Goal: Navigation & Orientation: Understand site structure

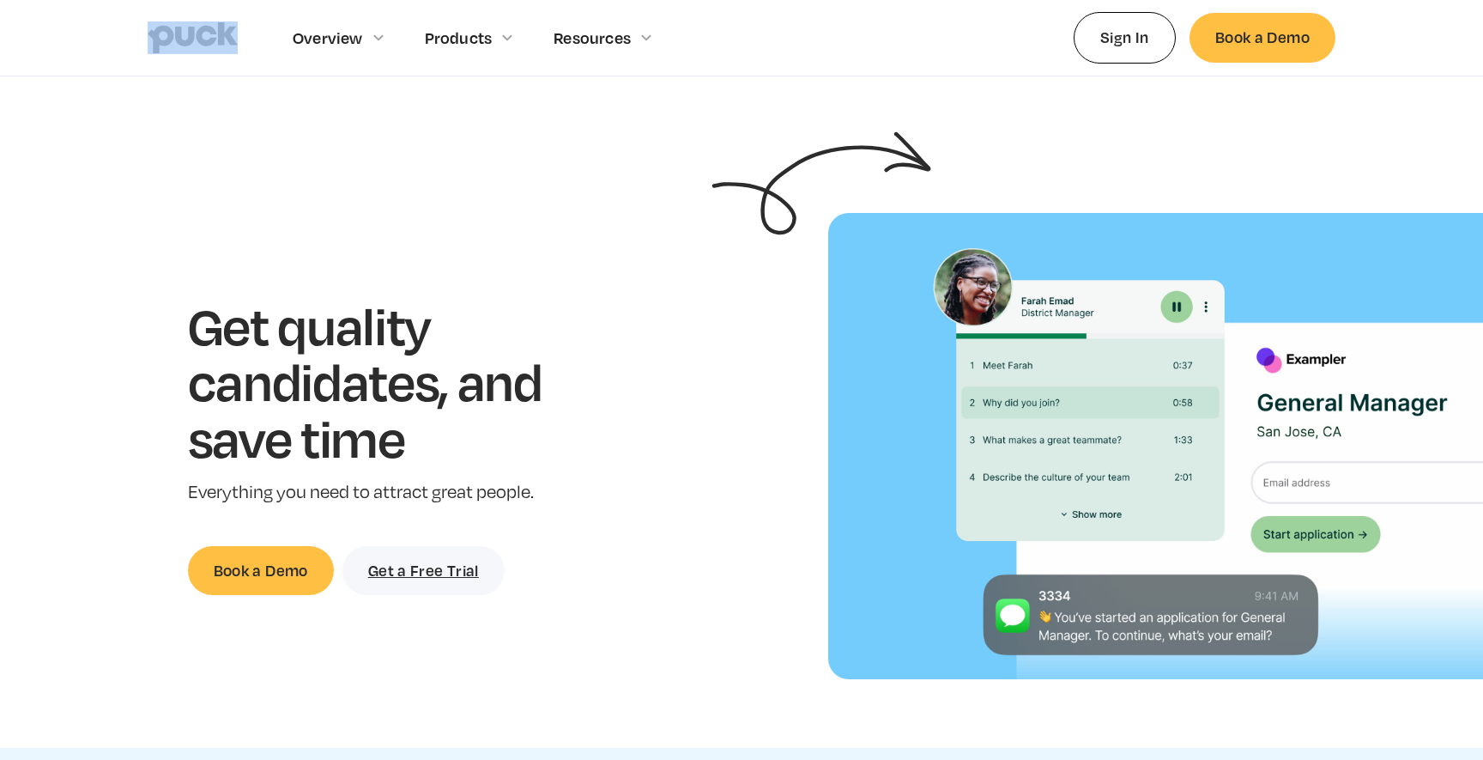
drag, startPoint x: 139, startPoint y: 37, endPoint x: 800, endPoint y: 28, distance: 661.0
click at [800, 28] on div "Overview Overview Overview How Puck drives candidate quality Explore Team Profi…" at bounding box center [741, 38] width 1483 height 76
click at [42, 542] on div "Get quality candidates, and save time Everything you need to attract great peop…" at bounding box center [391, 446] width 728 height 298
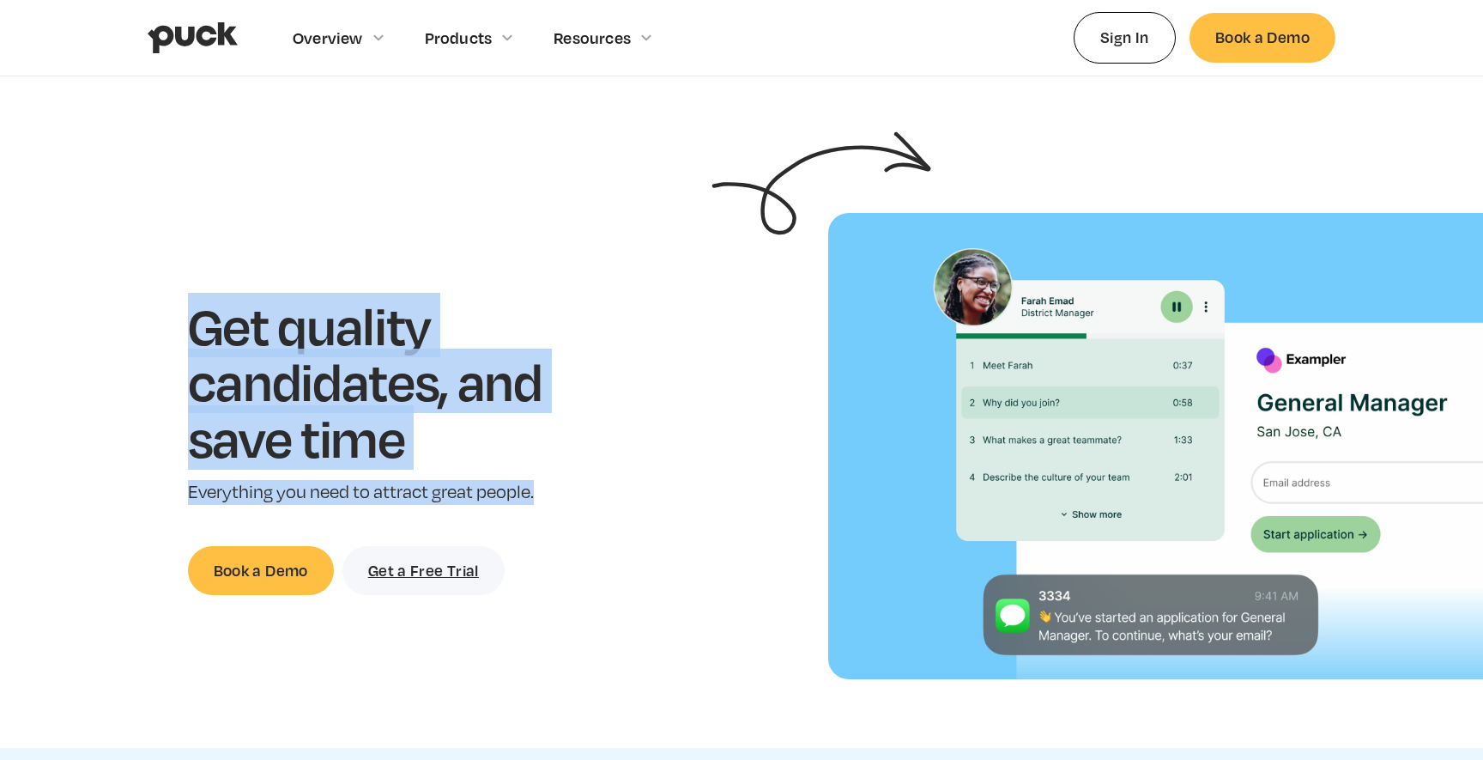
drag, startPoint x: 188, startPoint y: 316, endPoint x: 597, endPoint y: 498, distance: 448.0
click at [597, 496] on div "Get quality candidates, and save time Everything you need to attract great peop…" at bounding box center [391, 446] width 728 height 298
click at [597, 498] on div "Get quality candidates, and save time Everything you need to attract great peop…" at bounding box center [391, 446] width 728 height 298
drag, startPoint x: 597, startPoint y: 498, endPoint x: 203, endPoint y: 318, distance: 433.3
click at [203, 318] on div "Get quality candidates, and save time Everything you need to attract great peop…" at bounding box center [391, 446] width 728 height 298
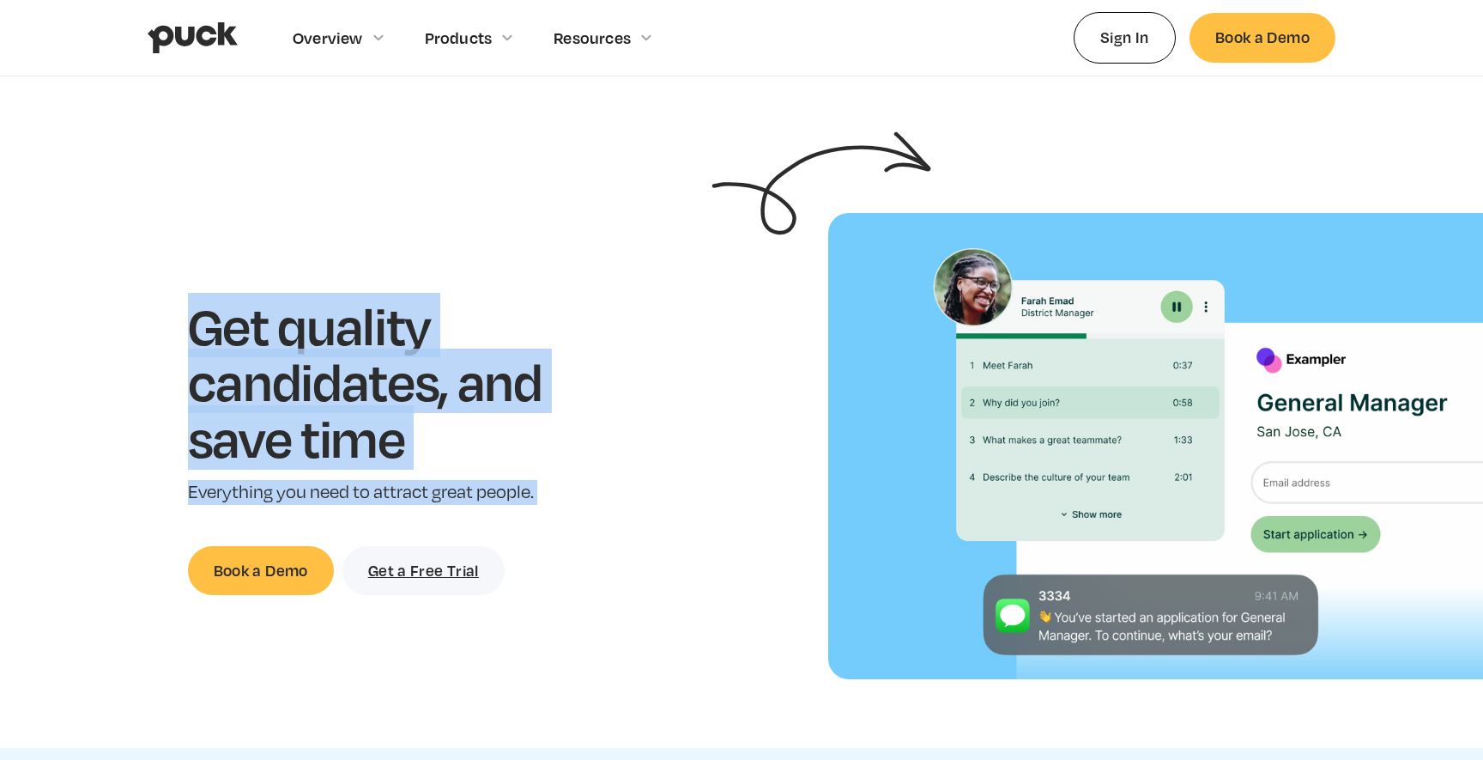
click at [202, 317] on h1 "Get quality candidates, and save time" at bounding box center [392, 381] width 408 height 169
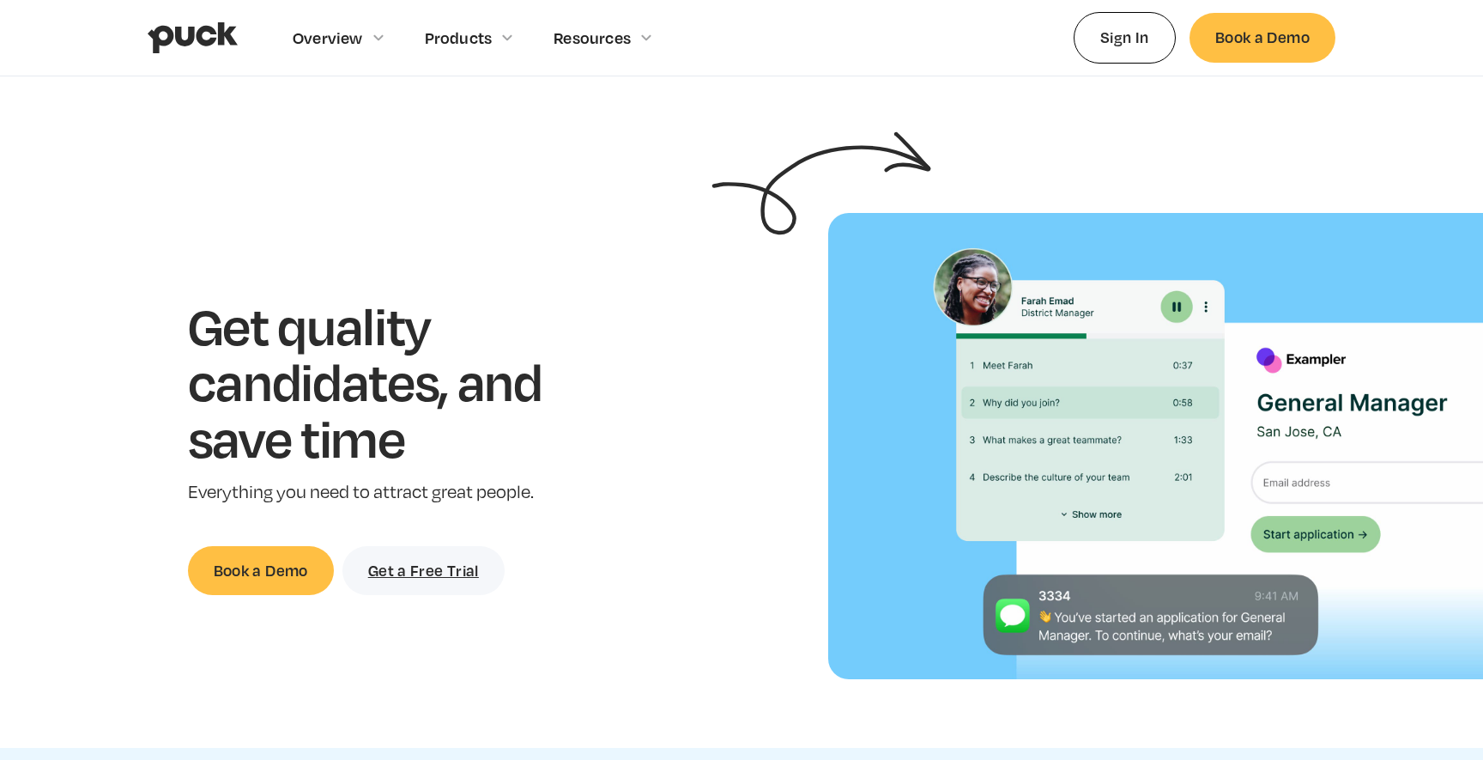
click at [202, 317] on h1 "Get quality candidates, and save time" at bounding box center [392, 381] width 408 height 169
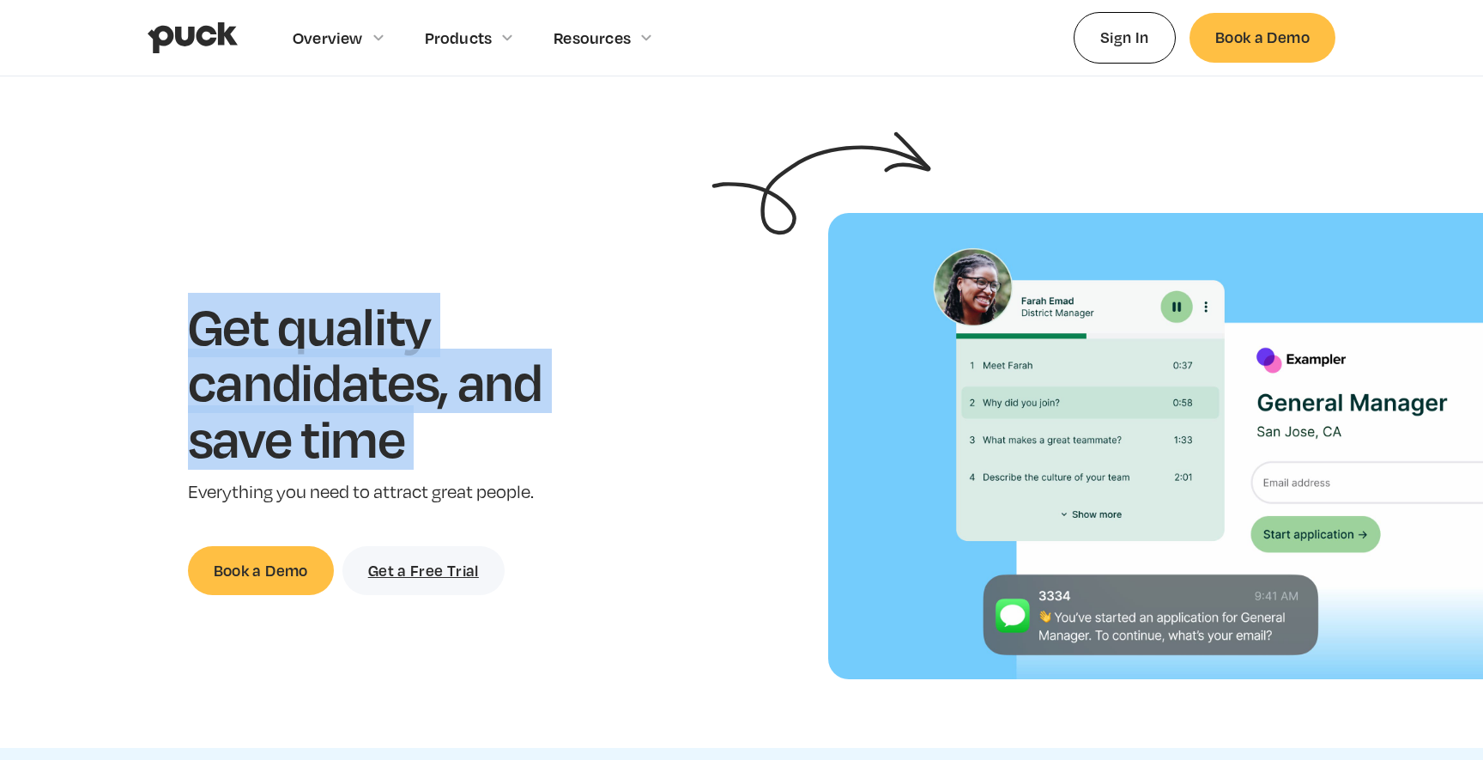
click at [202, 317] on h1 "Get quality candidates, and save time" at bounding box center [392, 381] width 408 height 169
drag, startPoint x: 202, startPoint y: 317, endPoint x: 593, endPoint y: 499, distance: 431.6
click at [591, 499] on div "Get quality candidates, and save time Everything you need to attract great peop…" at bounding box center [392, 446] width 408 height 298
click at [593, 499] on p "Everything you need to attract great people." at bounding box center [392, 492] width 408 height 25
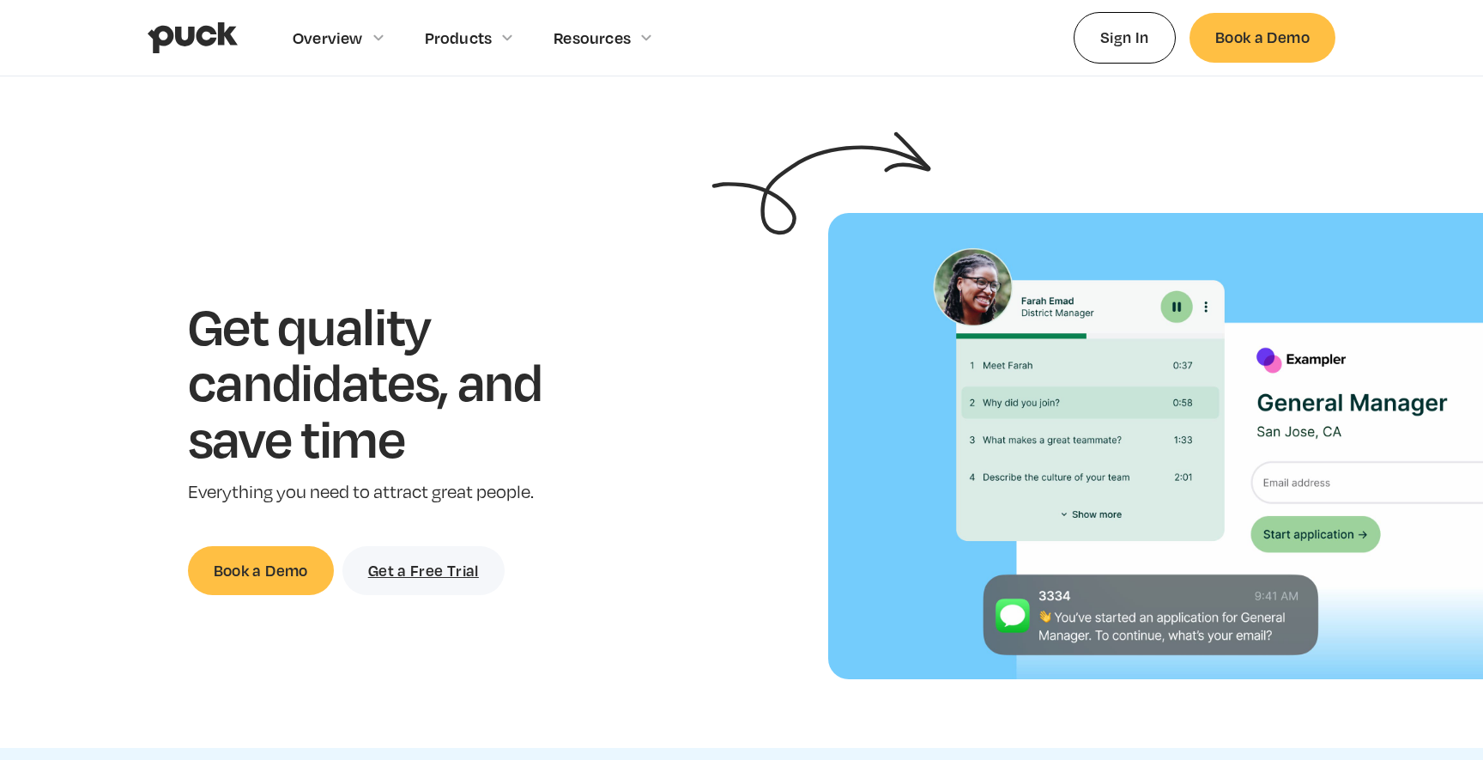
click at [593, 499] on p "Everything you need to attract great people." at bounding box center [392, 492] width 408 height 25
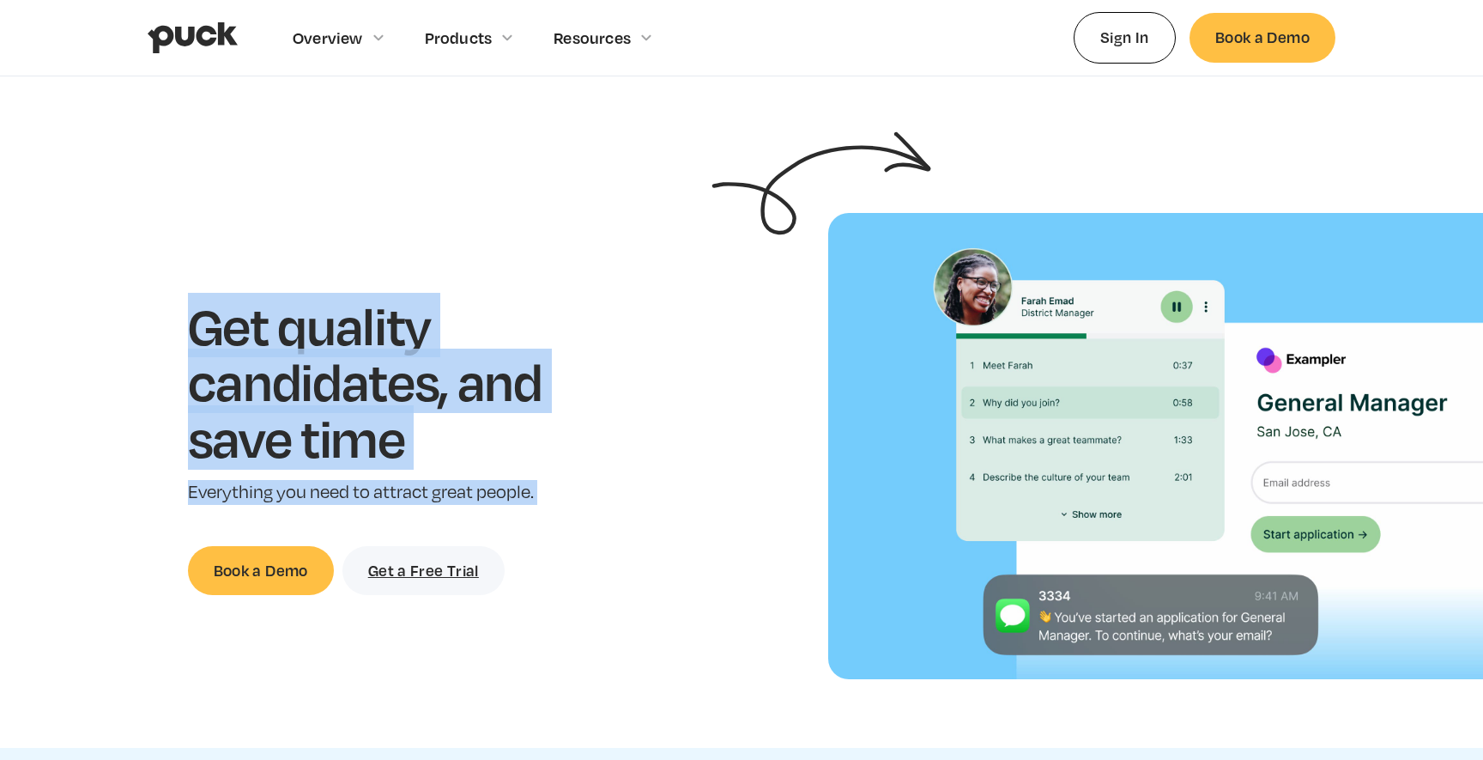
drag, startPoint x: 593, startPoint y: 499, endPoint x: 207, endPoint y: 295, distance: 436.5
click at [207, 297] on div "Get quality candidates, and save time Everything you need to attract great peop…" at bounding box center [392, 446] width 408 height 298
click at [207, 297] on h1 "Get quality candidates, and save time" at bounding box center [392, 381] width 408 height 169
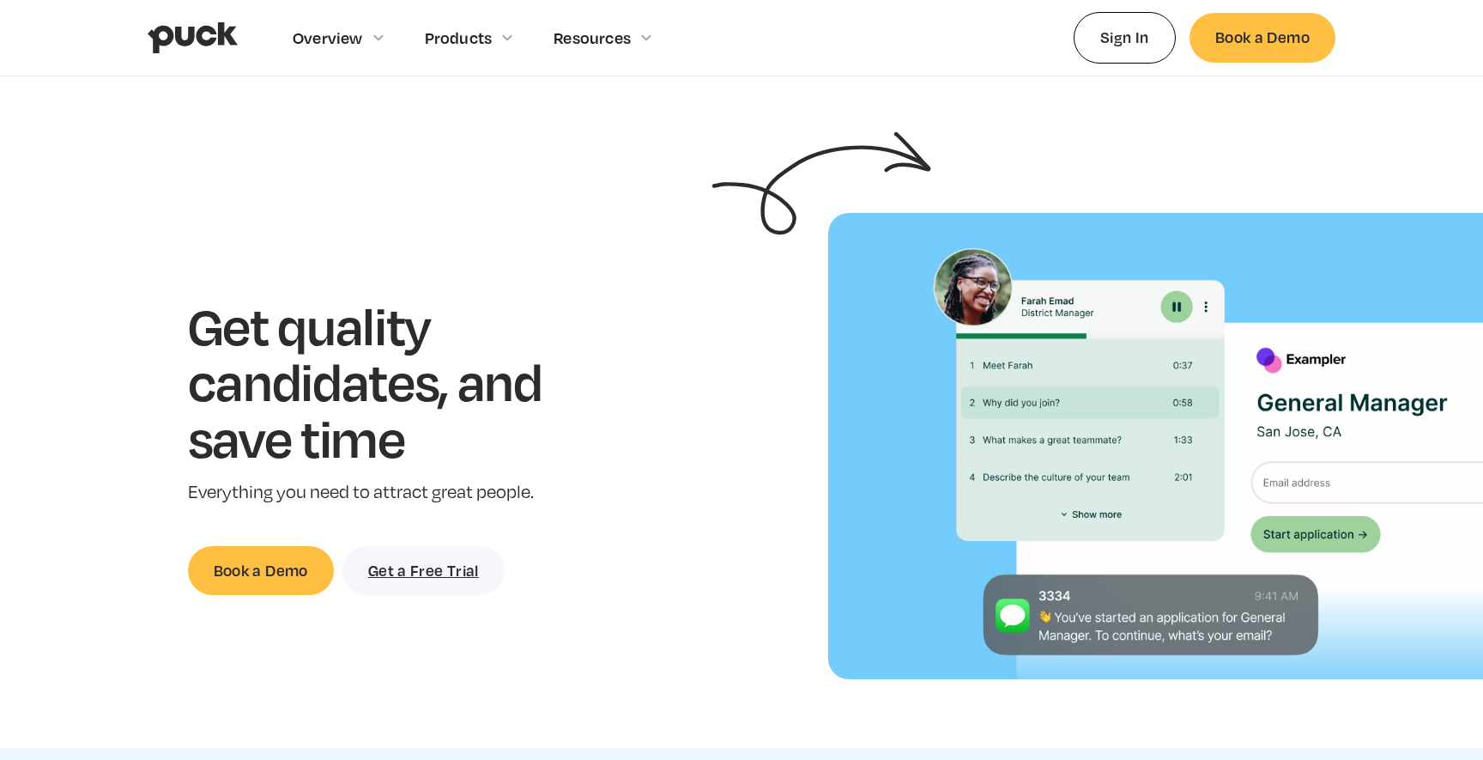
click at [207, 297] on h1 "Get quality candidates, and save time" at bounding box center [392, 381] width 408 height 169
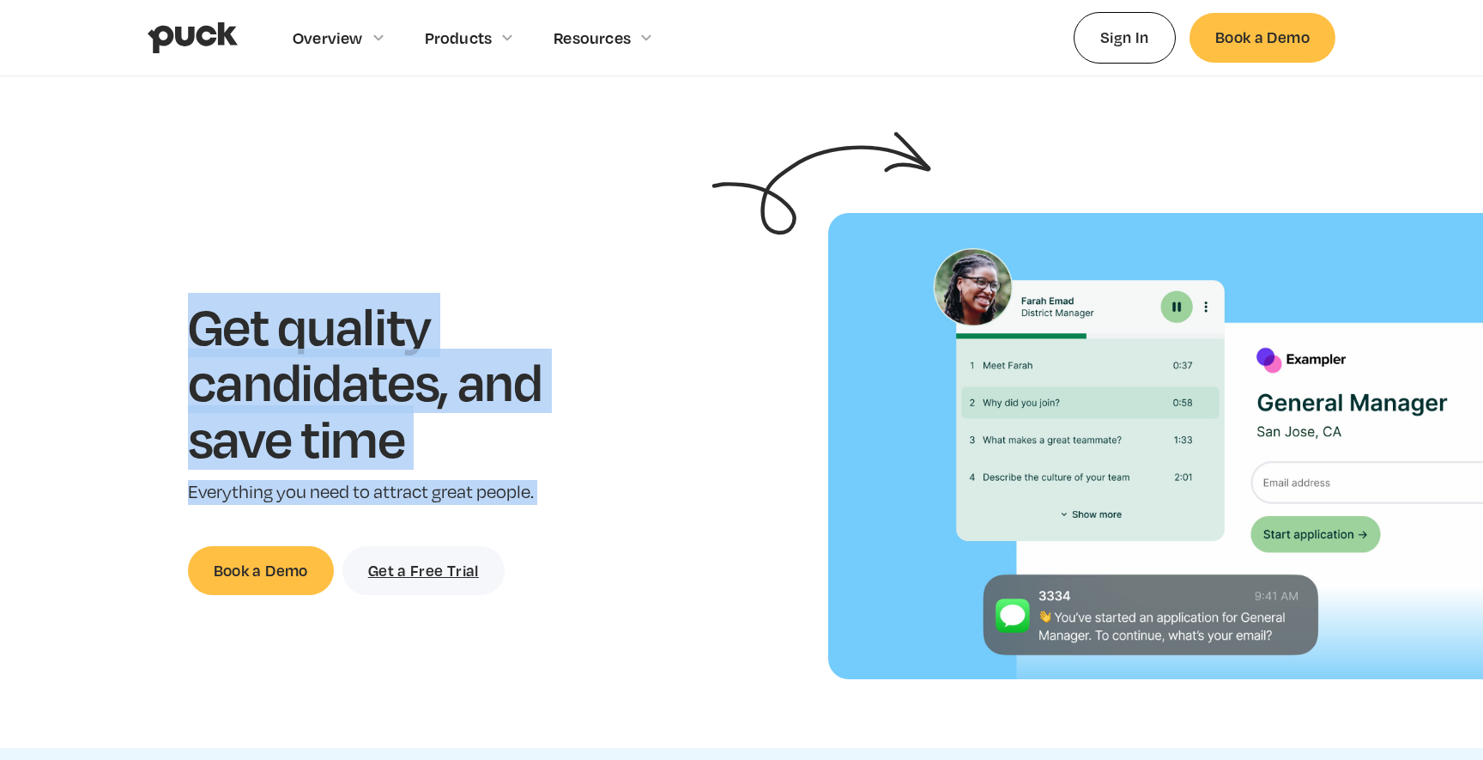
drag, startPoint x: 207, startPoint y: 295, endPoint x: 584, endPoint y: 479, distance: 419.2
click at [584, 479] on div "Get quality candidates, and save time Everything you need to attract great peop…" at bounding box center [392, 446] width 408 height 298
click at [584, 480] on p "Everything you need to attract great people." at bounding box center [392, 492] width 408 height 25
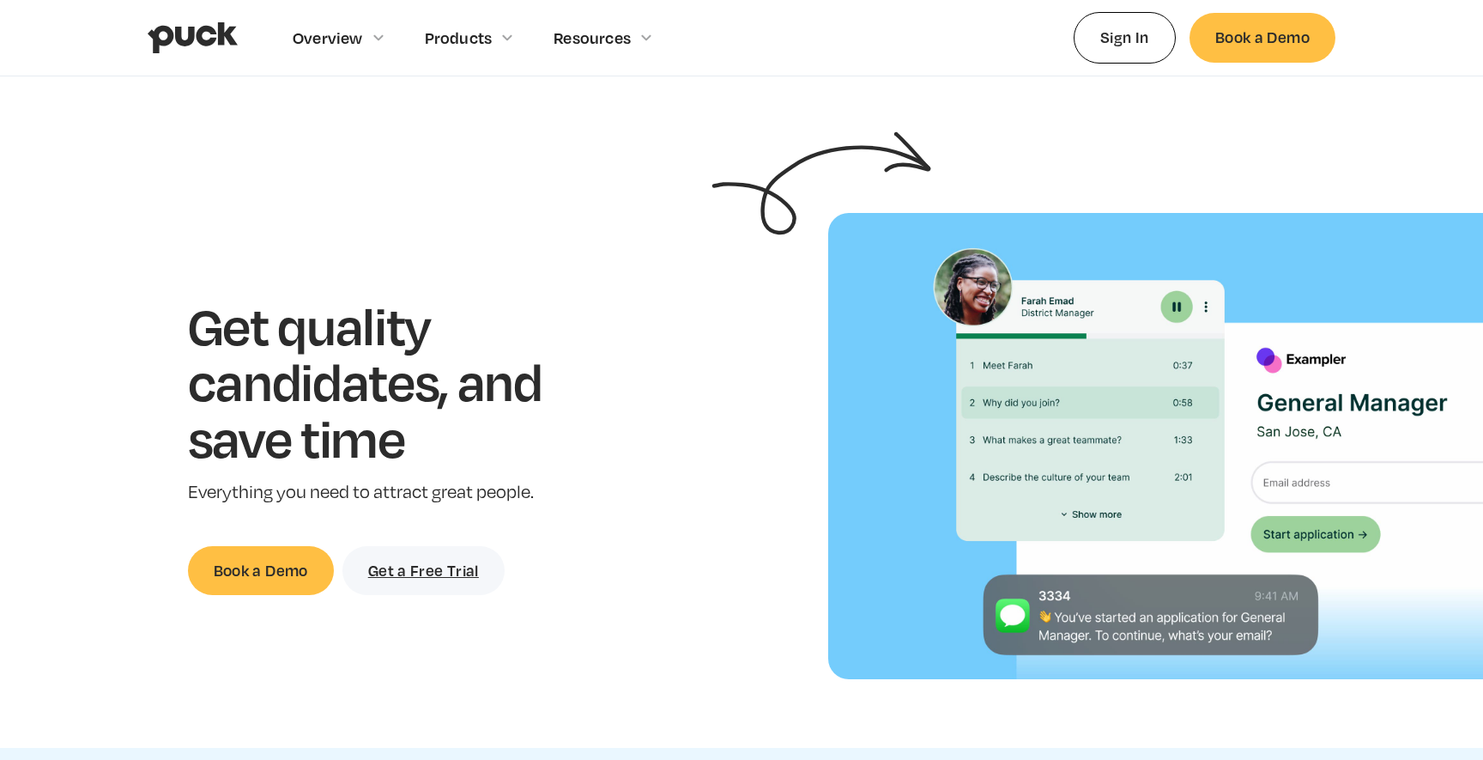
click at [584, 480] on p "Everything you need to attract great people." at bounding box center [392, 492] width 408 height 25
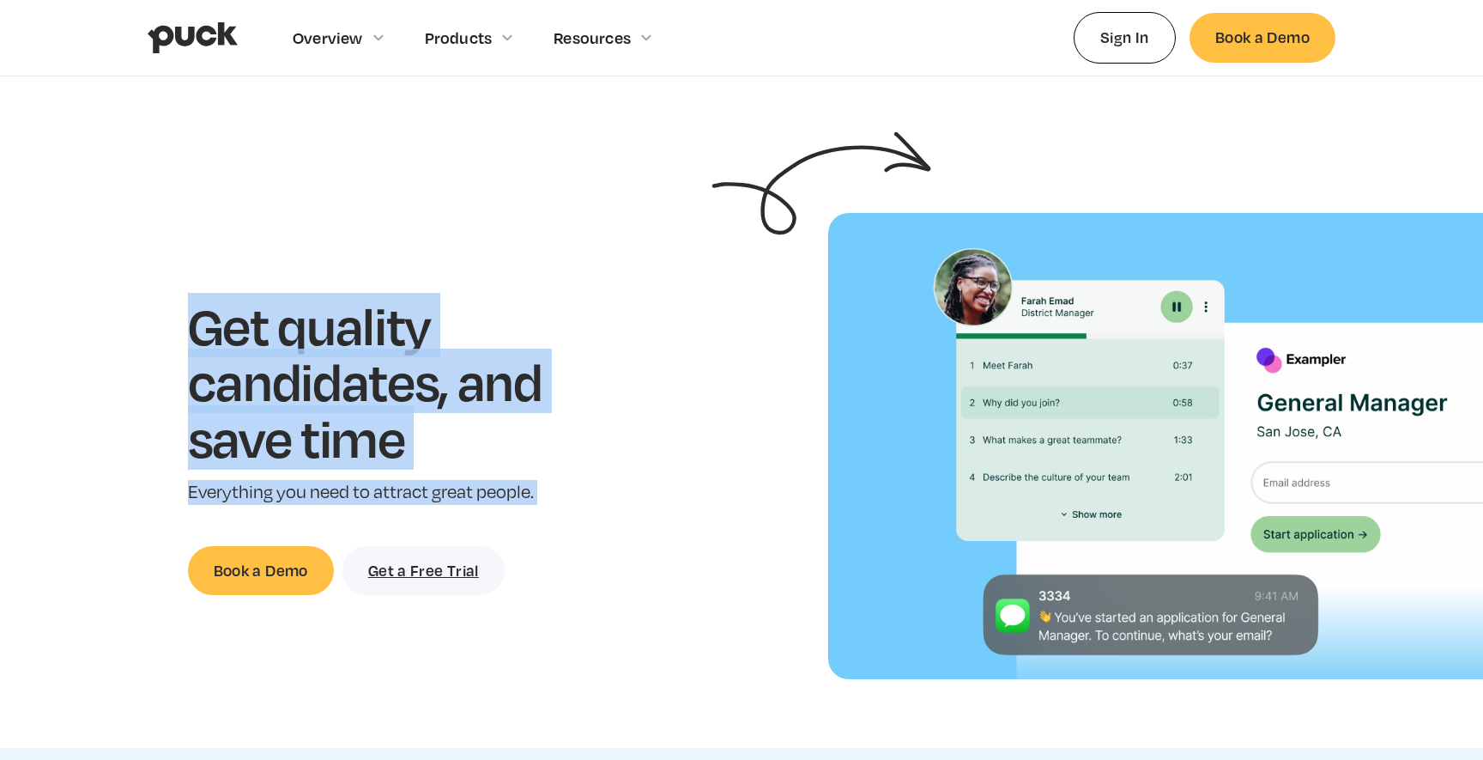
drag, startPoint x: 584, startPoint y: 479, endPoint x: 300, endPoint y: 342, distance: 315.2
click at [300, 342] on div "Get quality candidates, and save time Everything you need to attract great peop…" at bounding box center [392, 446] width 408 height 298
click at [298, 342] on h1 "Get quality candidates, and save time" at bounding box center [392, 381] width 408 height 169
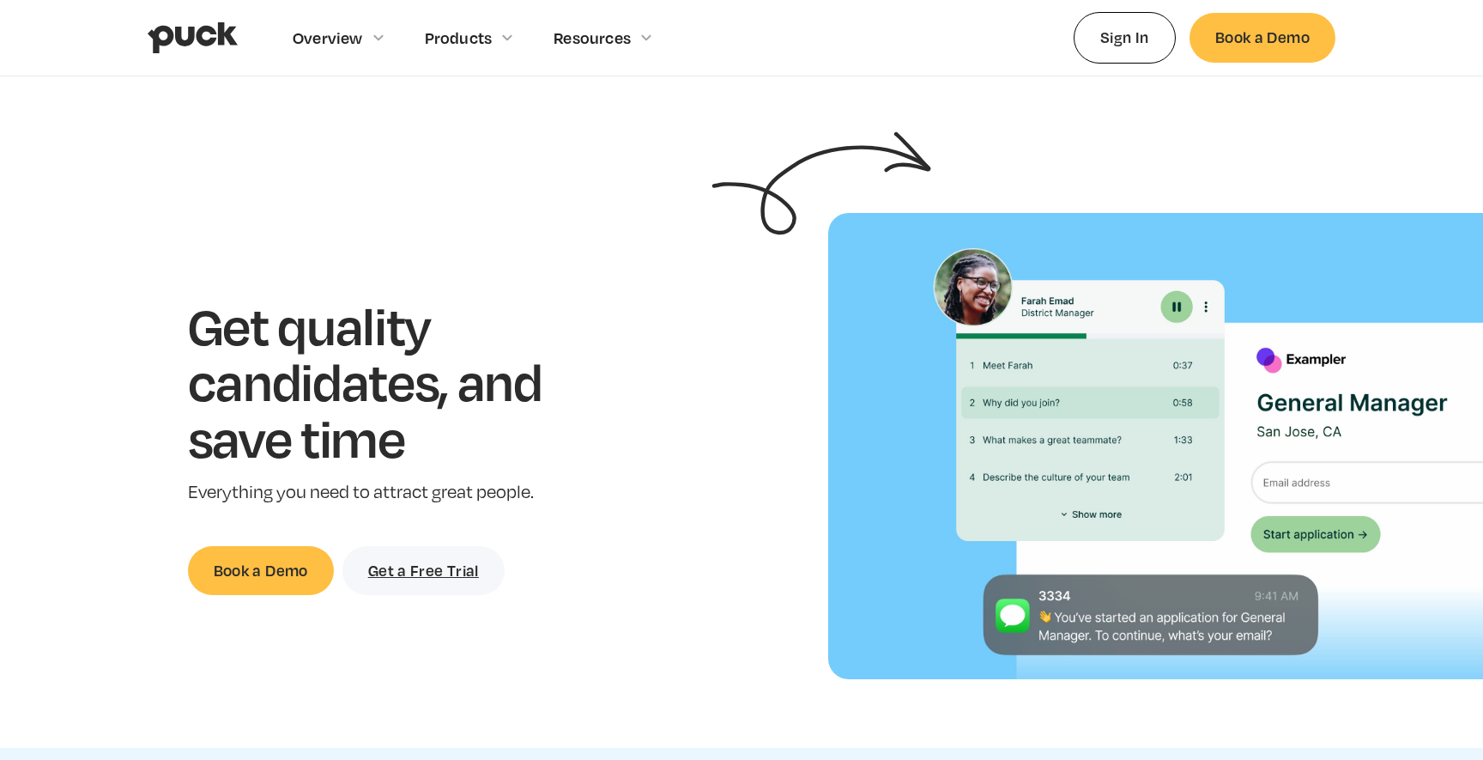
click at [298, 342] on h1 "Get quality candidates, and save time" at bounding box center [392, 381] width 408 height 169
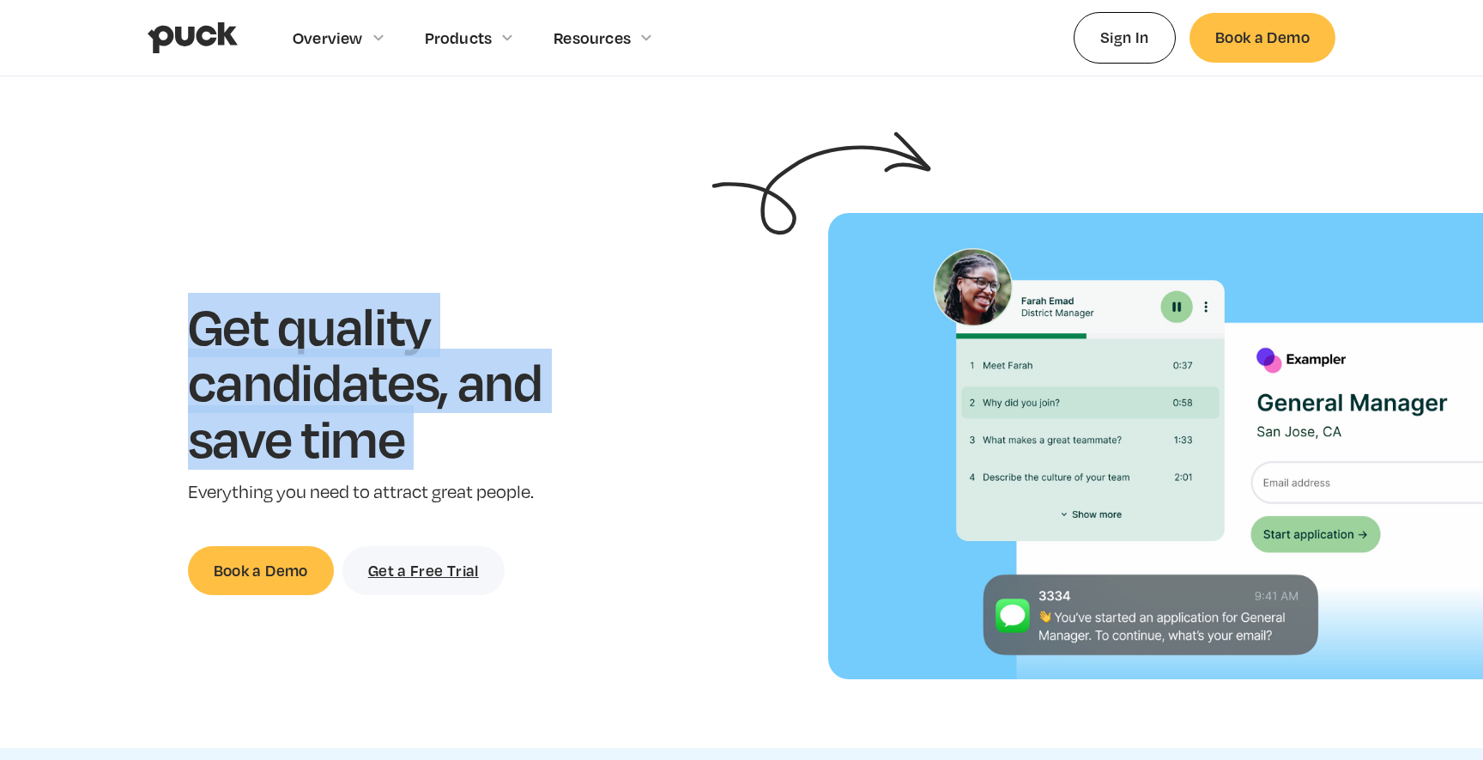
drag, startPoint x: 298, startPoint y: 342, endPoint x: 491, endPoint y: 453, distance: 222.6
click at [488, 450] on h1 "Get quality candidates, and save time" at bounding box center [392, 381] width 408 height 169
click at [568, 513] on div "Get quality candidates, and save time Everything you need to attract great peop…" at bounding box center [392, 446] width 408 height 298
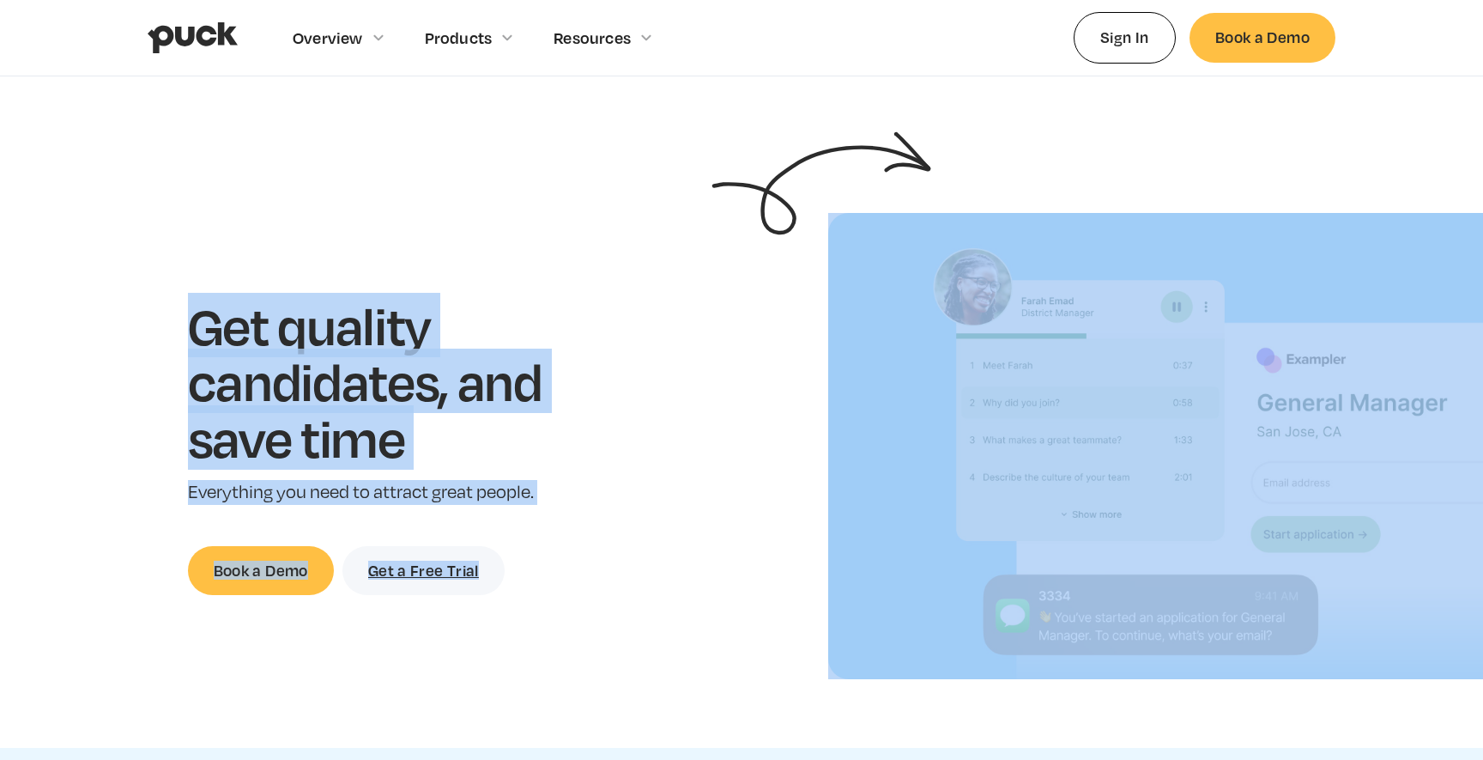
click at [568, 513] on div "Get quality candidates, and save time Everything you need to attract great peop…" at bounding box center [392, 446] width 408 height 298
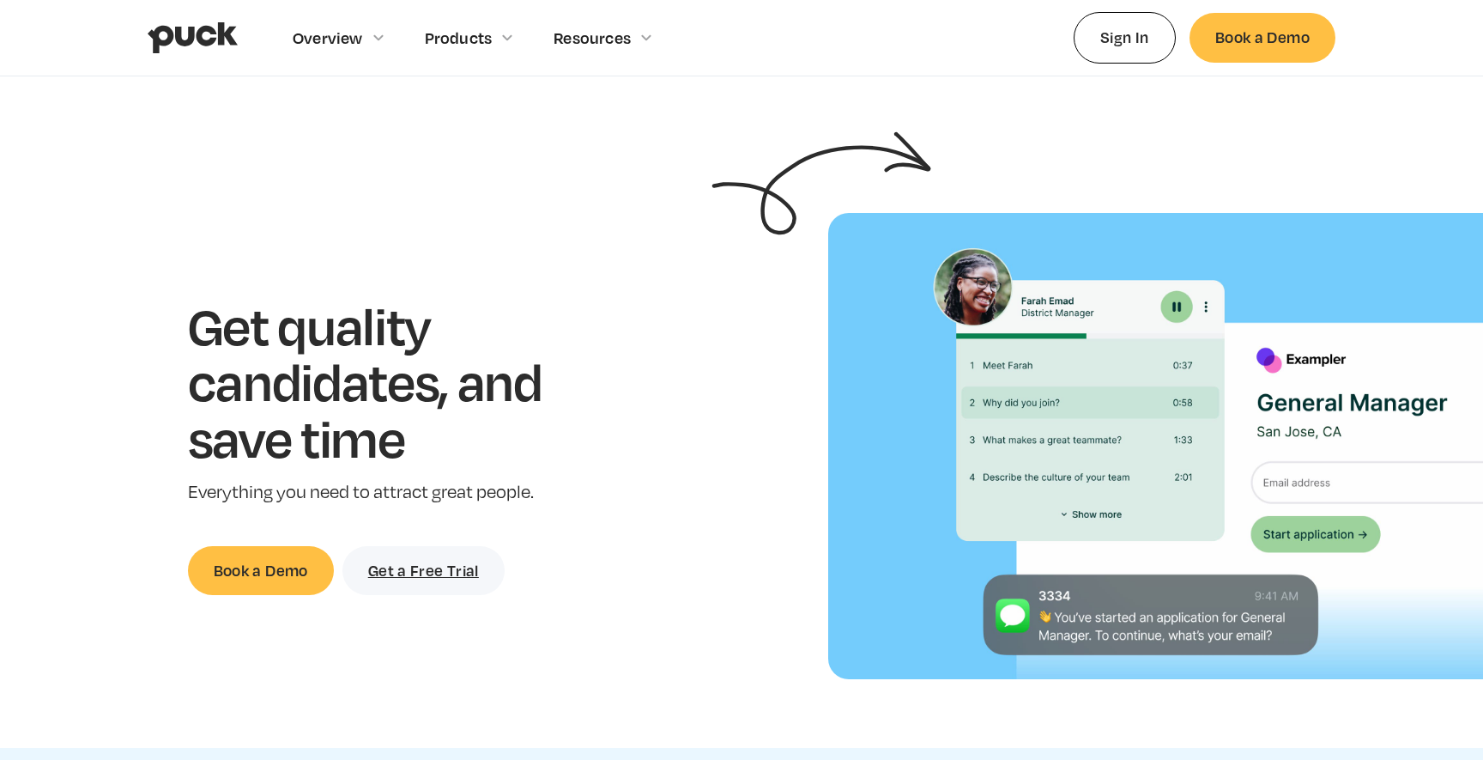
click at [568, 513] on div "Get quality candidates, and save time Everything you need to attract great peop…" at bounding box center [392, 446] width 408 height 298
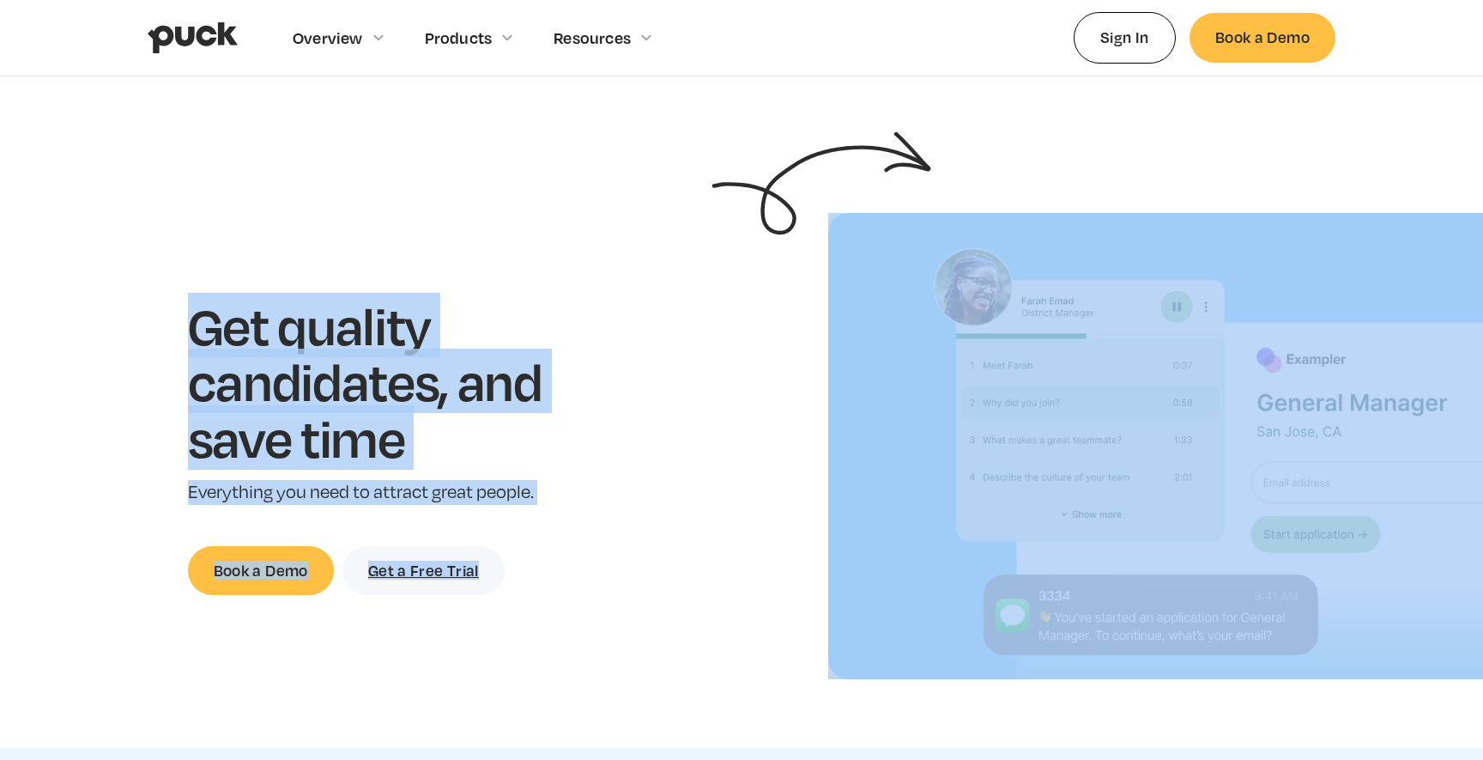
drag, startPoint x: 568, startPoint y: 513, endPoint x: 262, endPoint y: 395, distance: 328.5
click at [271, 397] on div "Get quality candidates, and save time Everything you need to attract great peop…" at bounding box center [392, 446] width 408 height 298
click at [262, 395] on h1 "Get quality candidates, and save time" at bounding box center [392, 381] width 408 height 169
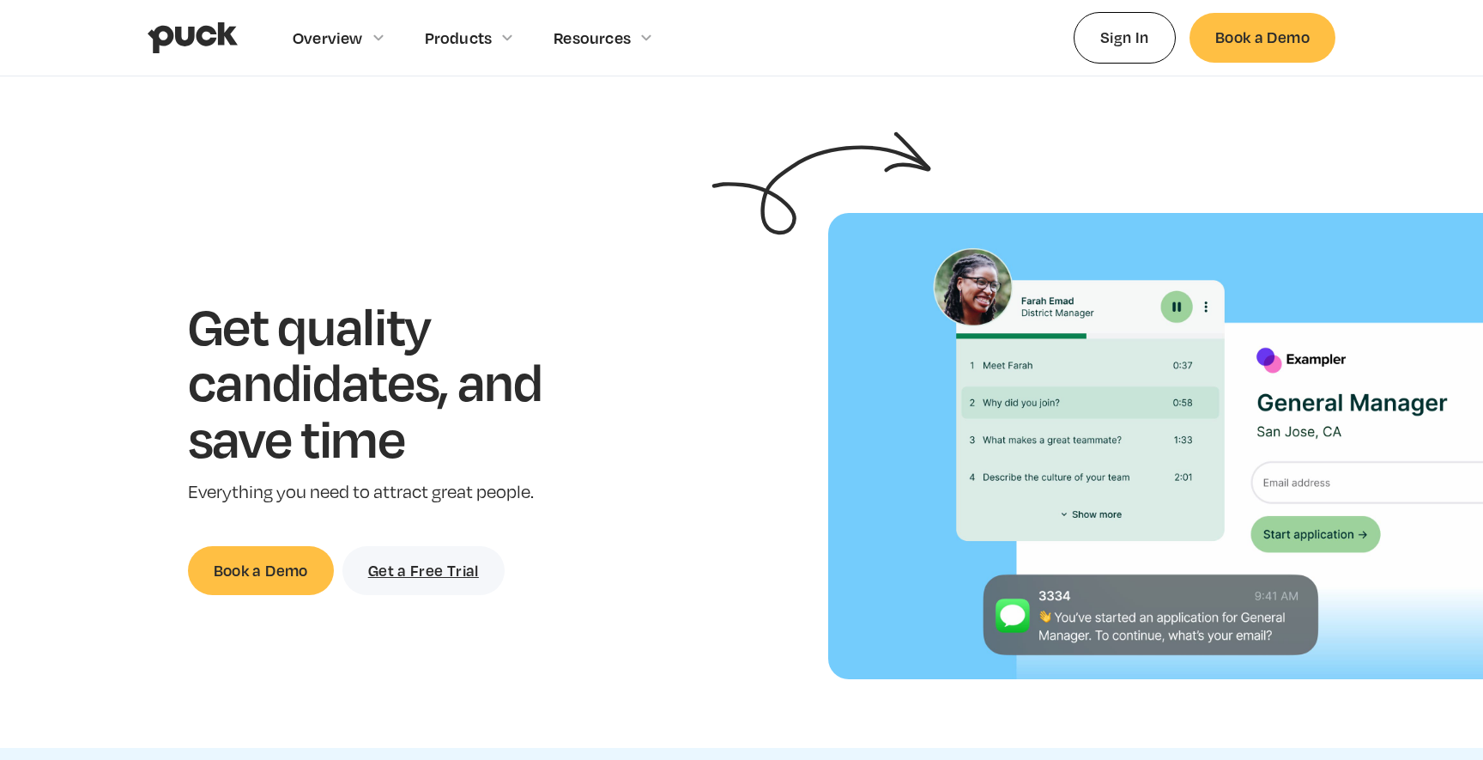
click at [262, 395] on h1 "Get quality candidates, and save time" at bounding box center [392, 381] width 408 height 169
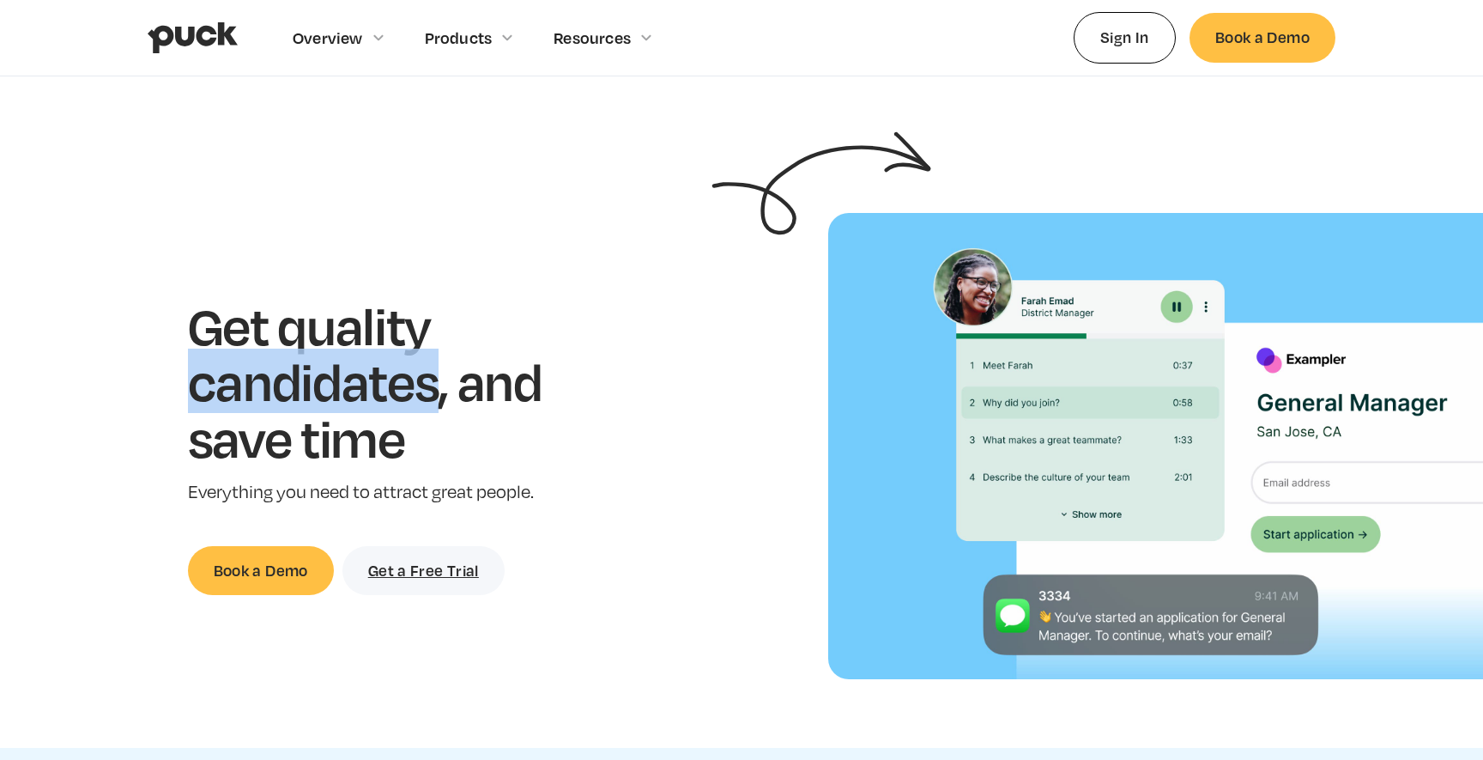
click at [262, 395] on h1 "Get quality candidates, and save time" at bounding box center [392, 381] width 408 height 169
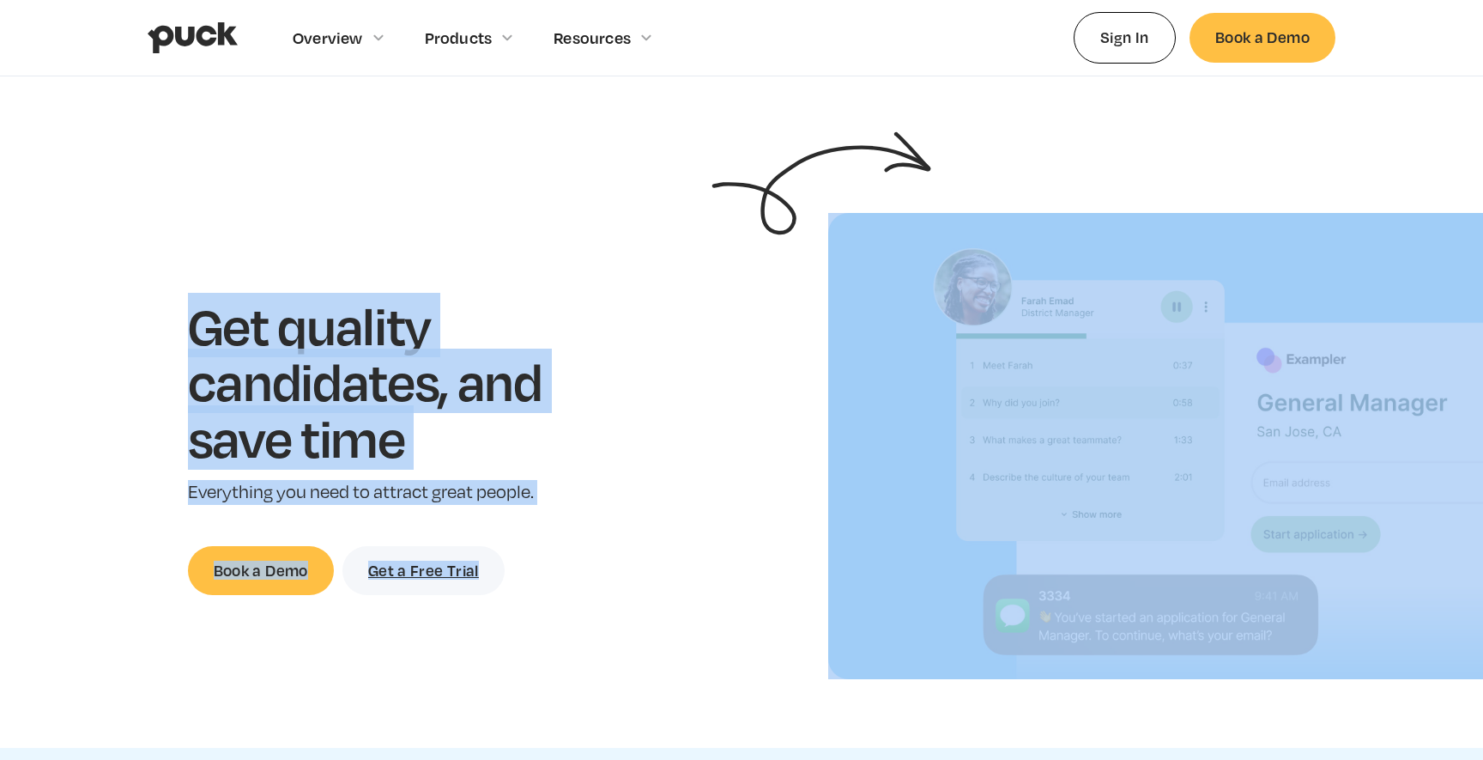
drag, startPoint x: 262, startPoint y: 395, endPoint x: 603, endPoint y: 512, distance: 360.5
click at [603, 512] on div "Get quality candidates, and save time Everything you need to attract great peop…" at bounding box center [391, 446] width 728 height 298
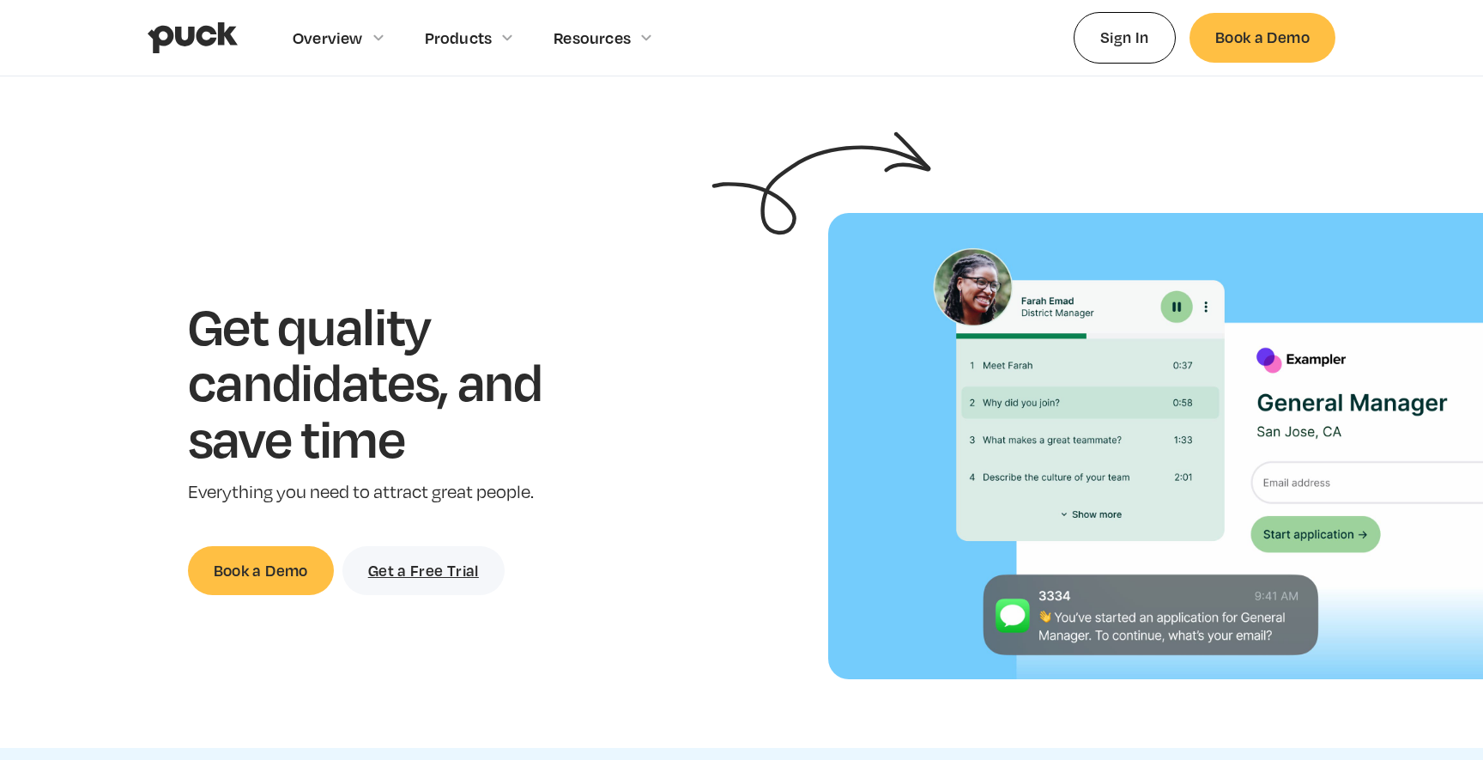
click at [603, 512] on div "Get quality candidates, and save time Everything you need to attract great peop…" at bounding box center [391, 446] width 728 height 298
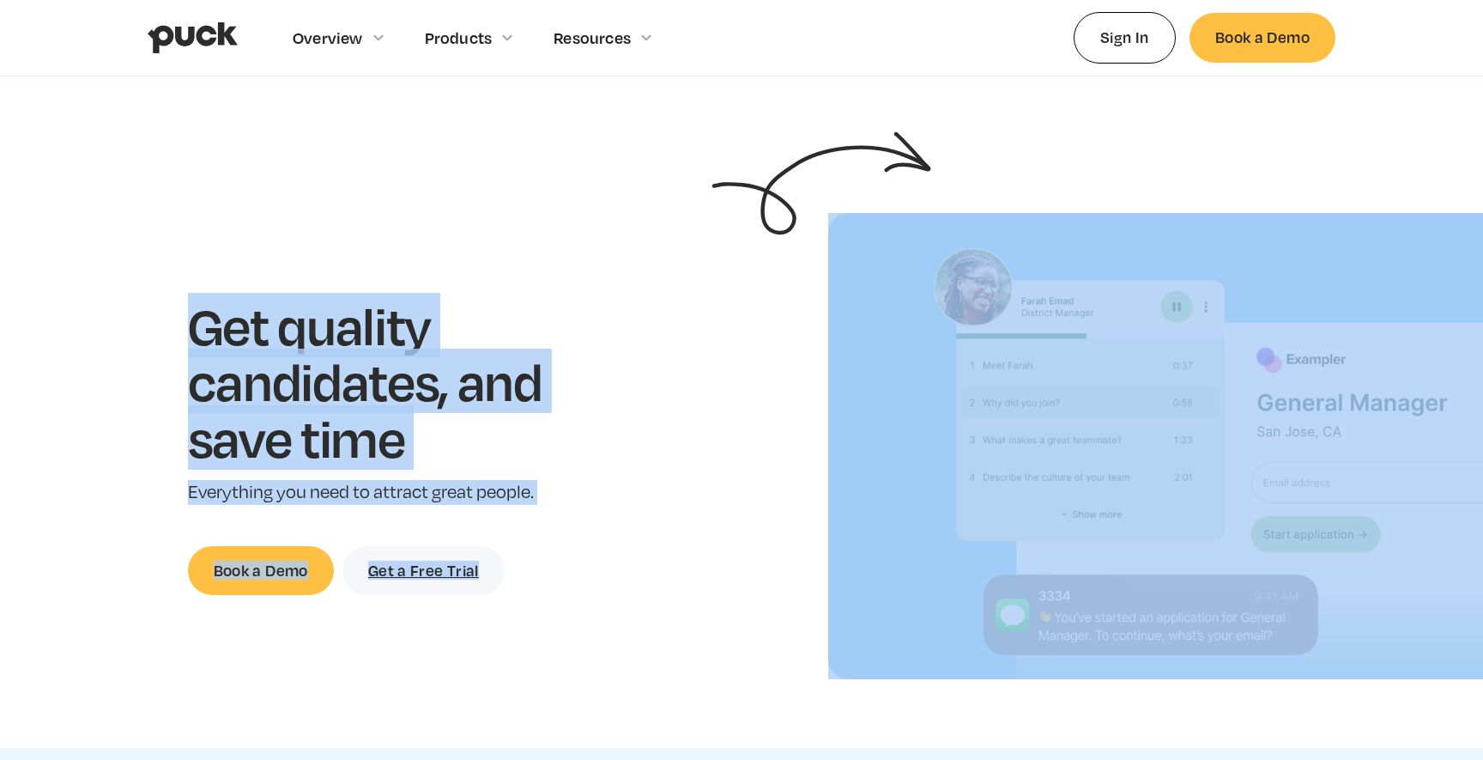
drag, startPoint x: 603, startPoint y: 512, endPoint x: 270, endPoint y: 336, distance: 377.1
click at [270, 336] on div "Get quality candidates, and save time Everything you need to attract great peop…" at bounding box center [391, 446] width 728 height 298
click at [270, 336] on h1 "Get quality candidates, and save time" at bounding box center [392, 381] width 408 height 169
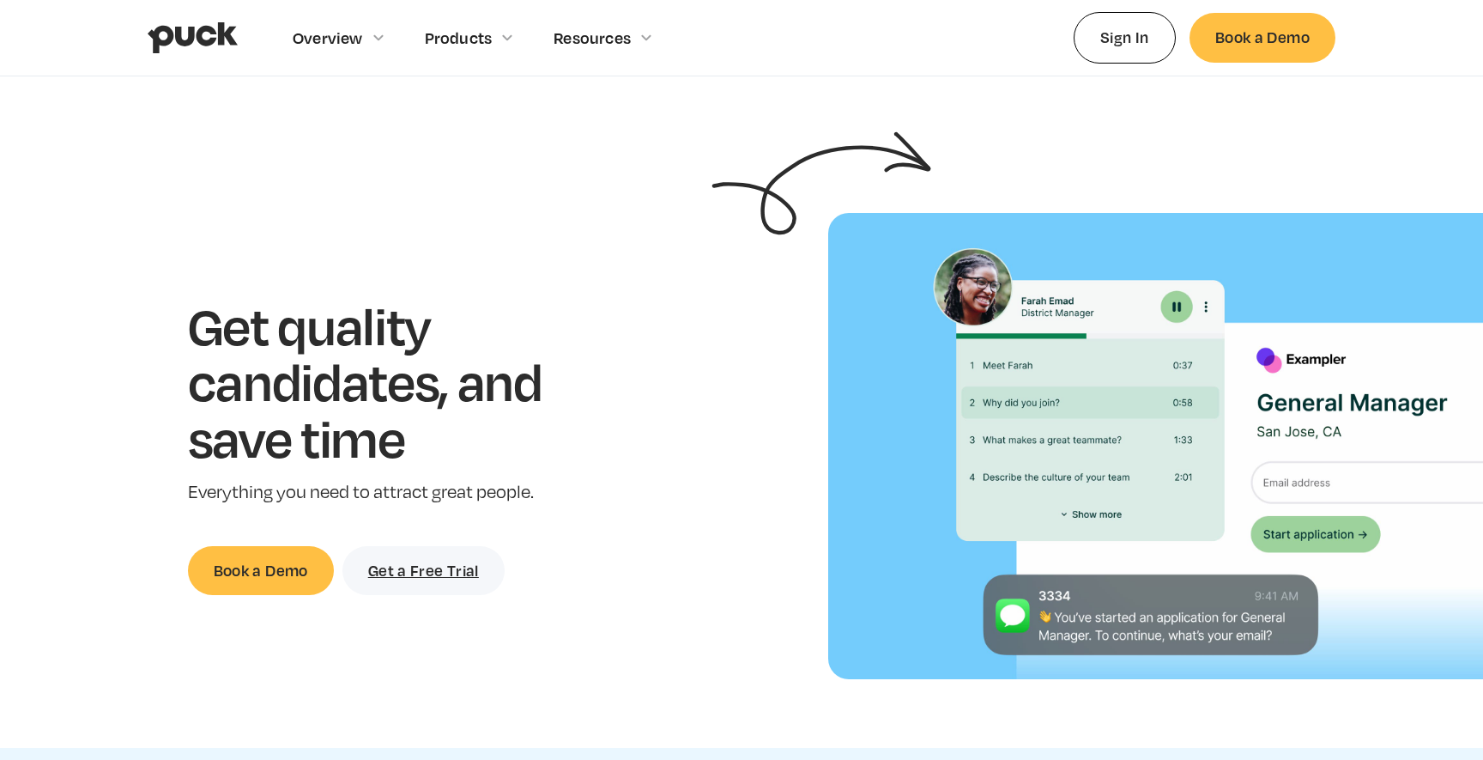
click at [270, 336] on h1 "Get quality candidates, and save time" at bounding box center [392, 381] width 408 height 169
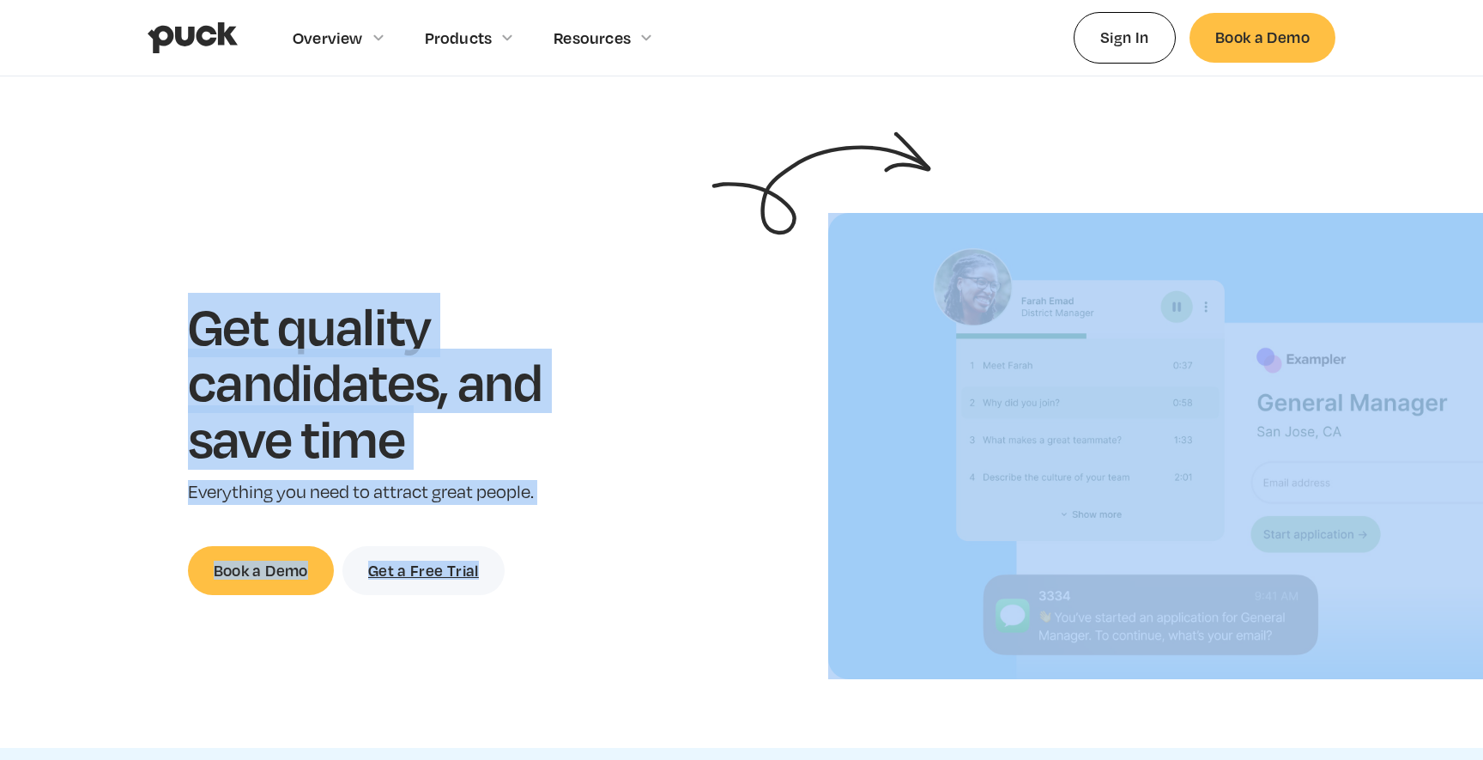
drag, startPoint x: 270, startPoint y: 336, endPoint x: 658, endPoint y: 532, distance: 435.7
click at [658, 532] on div "Get quality candidates, and save time Everything you need to attract great peop…" at bounding box center [391, 446] width 728 height 298
